Goal: Task Accomplishment & Management: Use online tool/utility

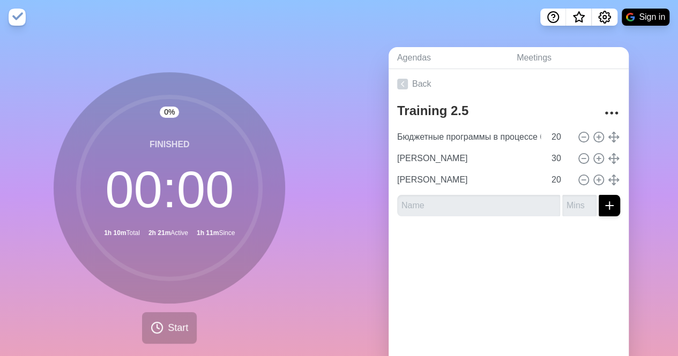
scroll to position [0, 77]
type input "Бюджетные программы в процессе бюджетирования"
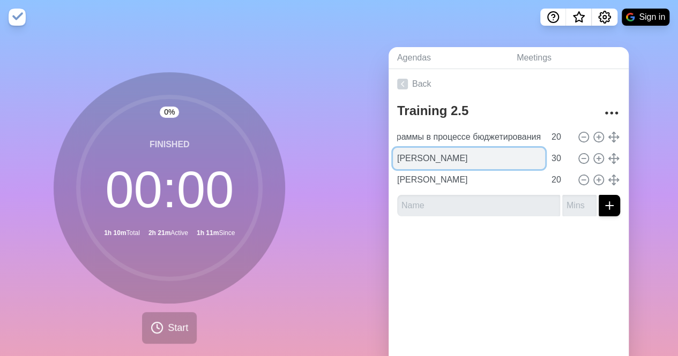
click at [431, 162] on input "[PERSON_NAME]" at bounding box center [469, 158] width 152 height 21
paste input "юджетные программы в процессе бюджетирования"
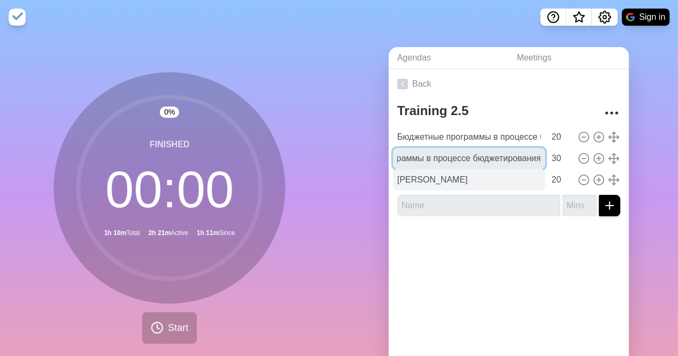
type input "Бюджетные программы в процессе бюджетирования"
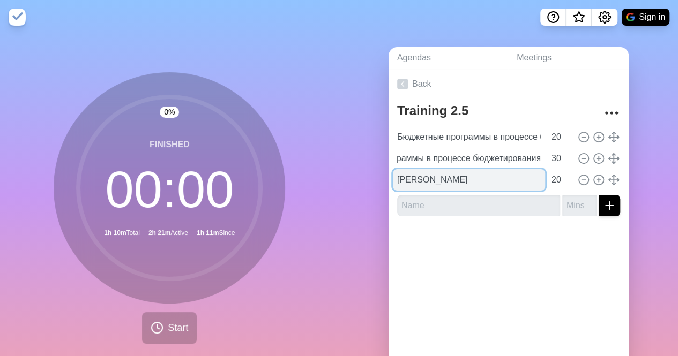
click at [421, 178] on input "[PERSON_NAME]" at bounding box center [469, 179] width 152 height 21
paste input "юджетные программы в процессе бюджетирования"
type input "Бюджетные программы в процессе бюджетирования"
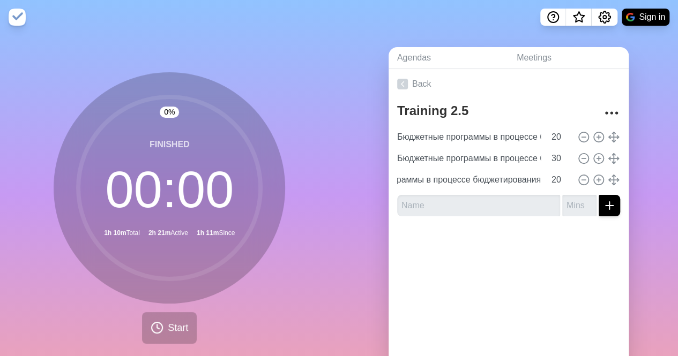
click at [363, 150] on div "Agendas Meetings Back Training 2.5 Бюджетные программы в процессе бюджетировани…" at bounding box center [508, 212] width 339 height 356
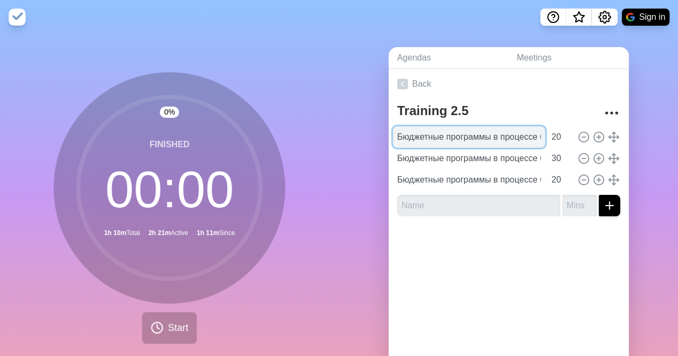
click at [488, 137] on input "Бюджетные программы в процессе бюджетирования" at bounding box center [469, 136] width 152 height 21
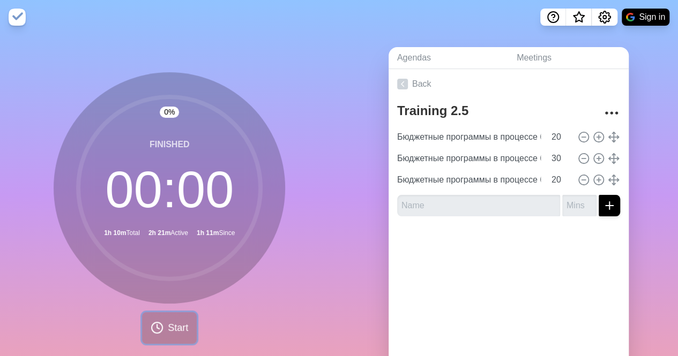
click at [160, 330] on button "Start" at bounding box center [169, 328] width 55 height 32
